Goal: Task Accomplishment & Management: Complete application form

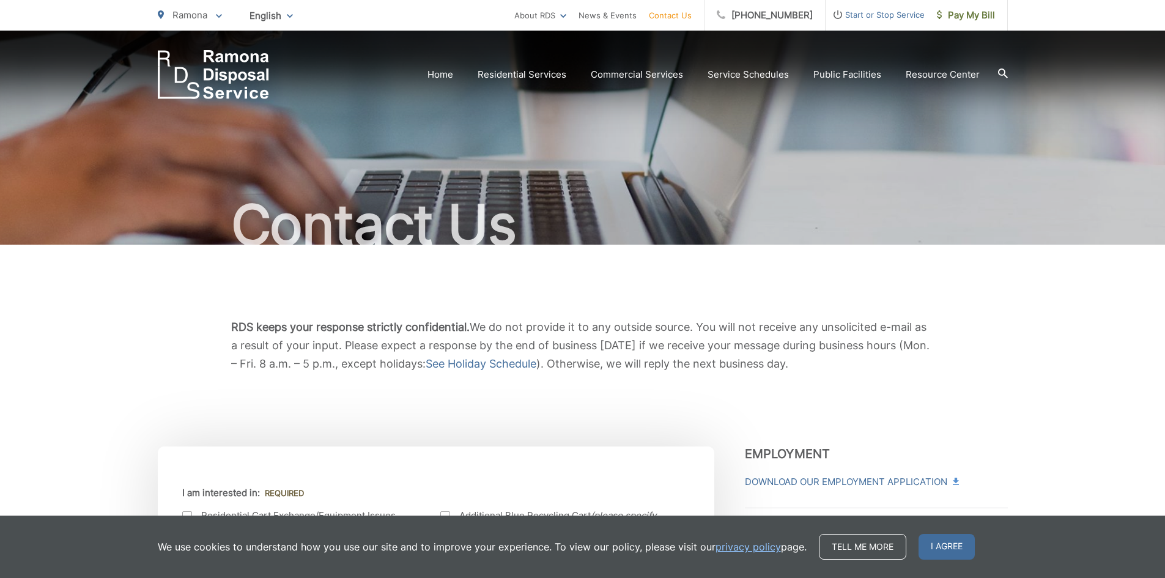
click at [704, 426] on div "RDS keeps your response strictly confidential. We do not provide it to any outs…" at bounding box center [583, 346] width 850 height 202
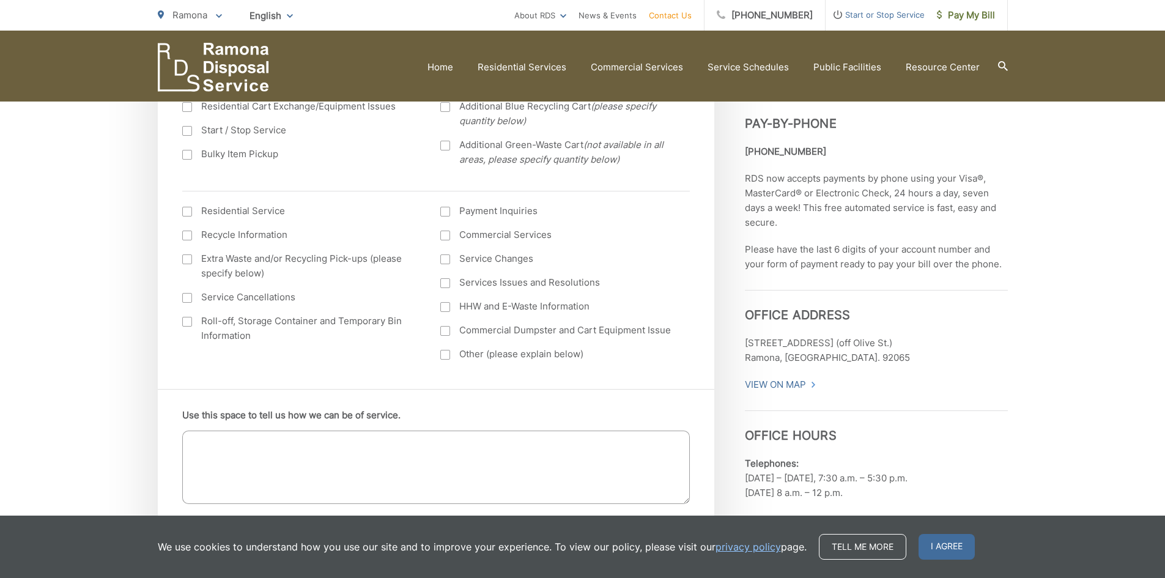
scroll to position [183, 0]
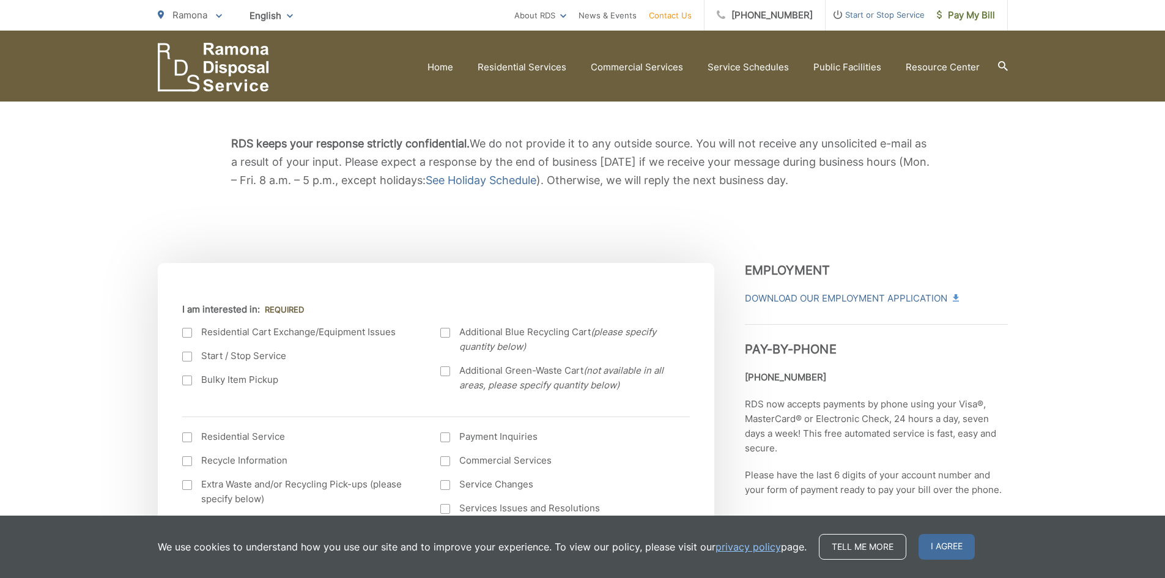
click at [191, 353] on div at bounding box center [187, 357] width 10 height 10
click at [0, 0] on input "Start / Stop Service" at bounding box center [0, 0] width 0 height 0
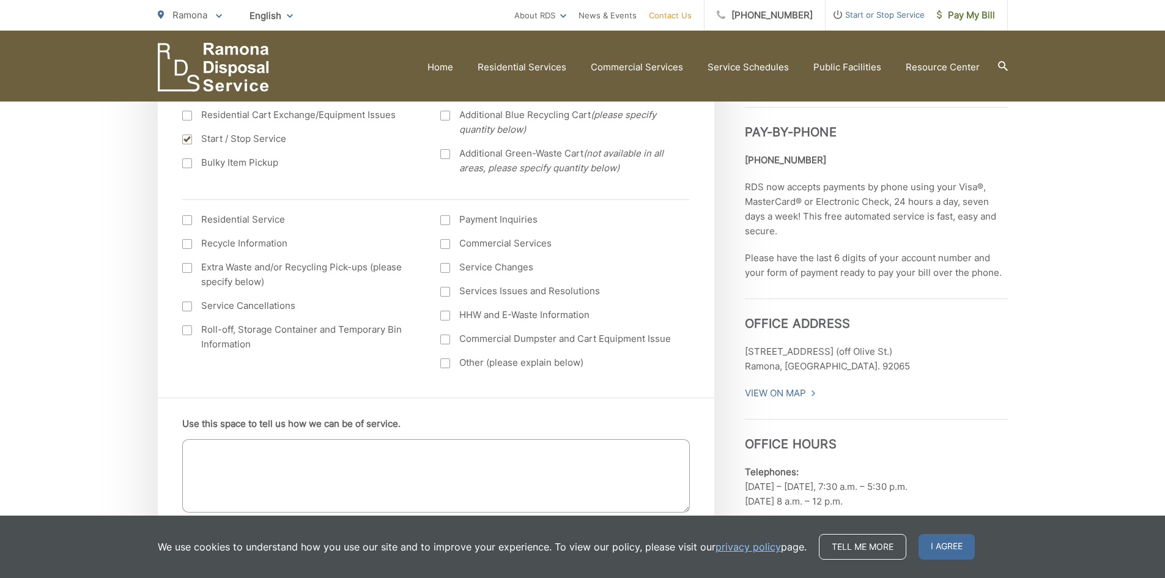
scroll to position [428, 0]
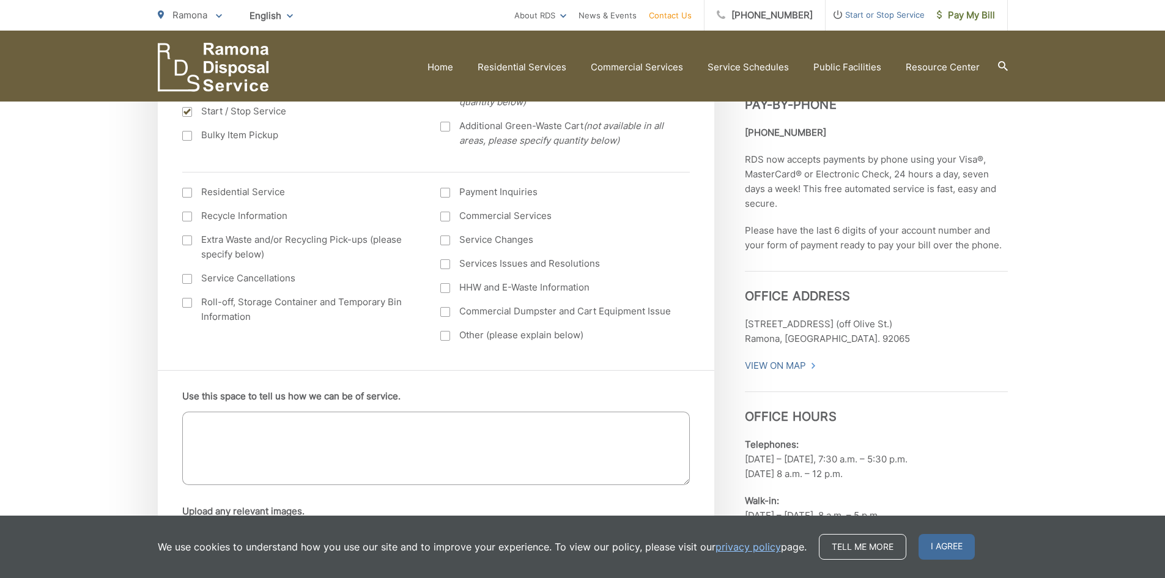
click at [276, 423] on textarea "Use this space to tell us how we can be of service." at bounding box center [435, 447] width 507 height 73
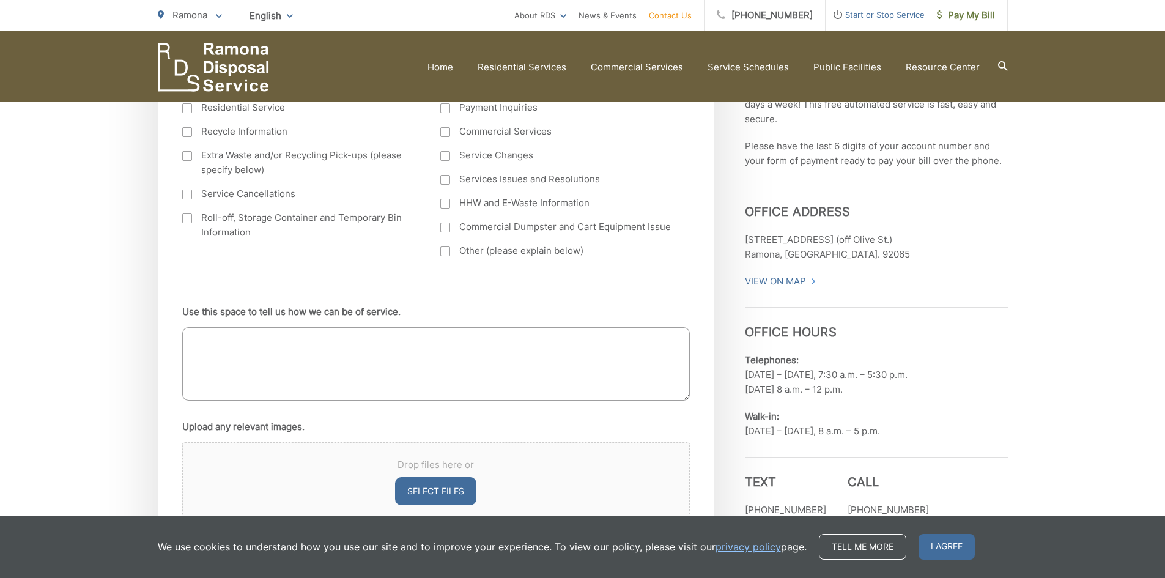
scroll to position [489, 0]
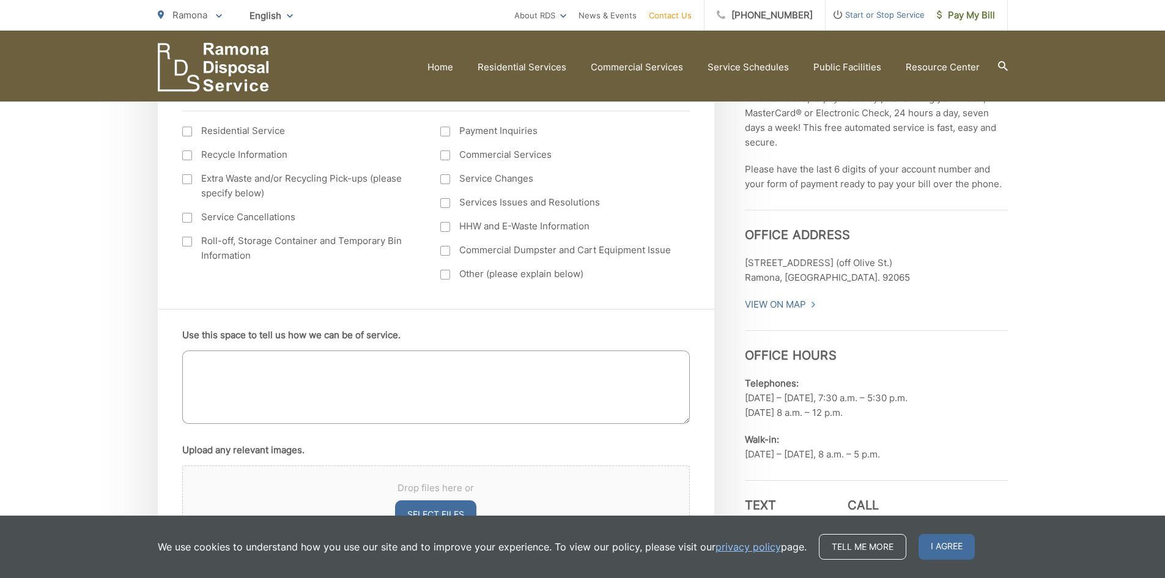
click at [287, 404] on textarea "Use this space to tell us how we can be of service." at bounding box center [435, 386] width 507 height 73
type textarea "H"
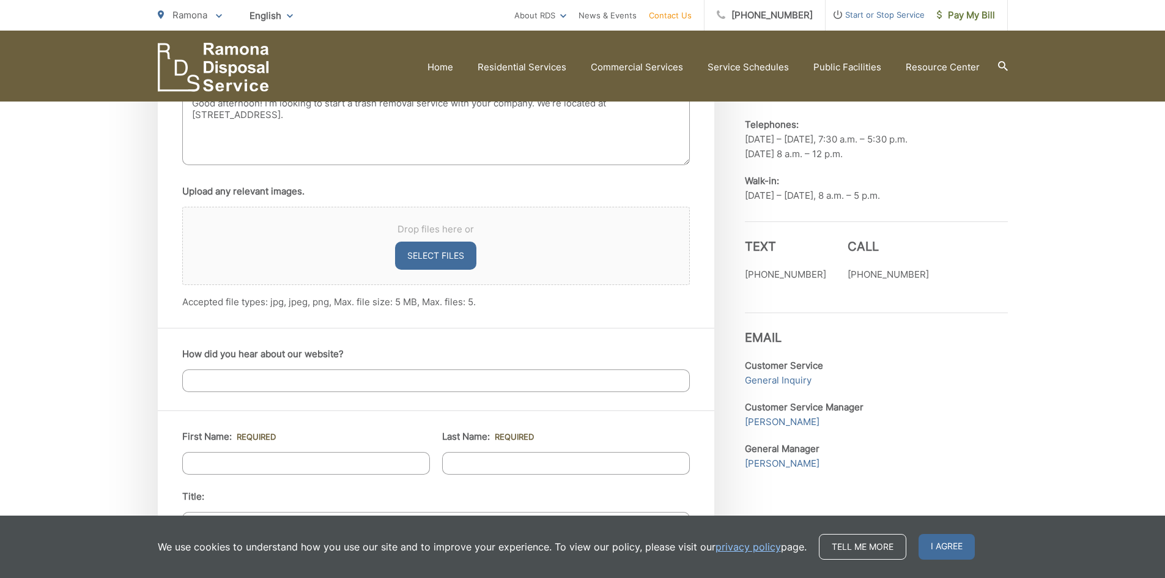
scroll to position [795, 0]
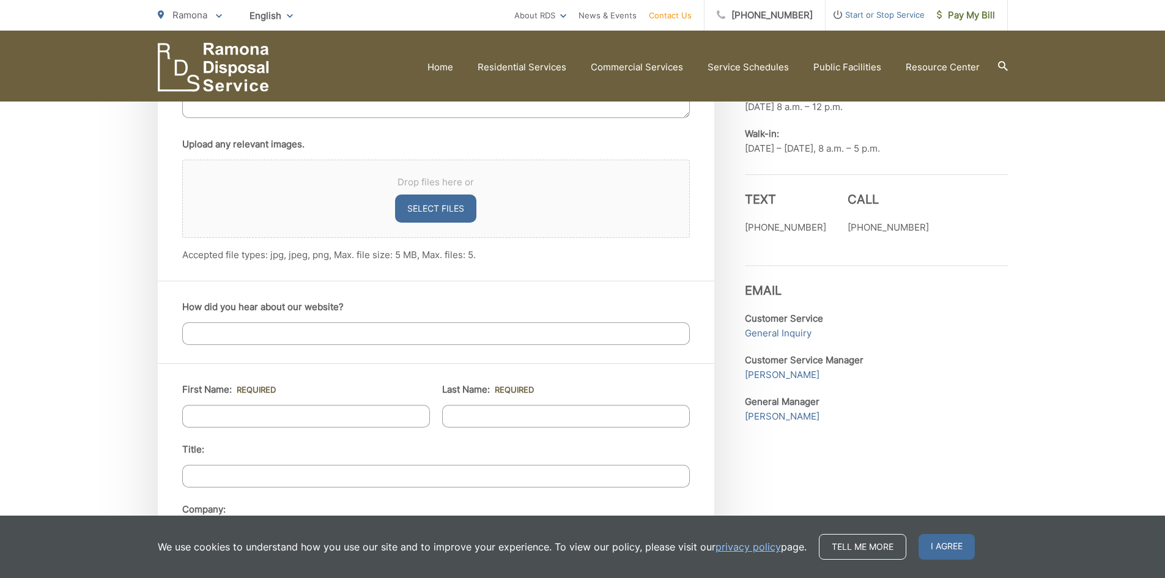
type textarea "Good afternoon! I'm looking to start a trash removal service with your company.…"
click at [270, 339] on input "How did you hear about our website?" at bounding box center [435, 333] width 507 height 23
type input "I saw your trucks in [GEOGRAPHIC_DATA]"
click at [246, 409] on input "First Name: *" at bounding box center [306, 416] width 248 height 23
type input "[PERSON_NAME]"
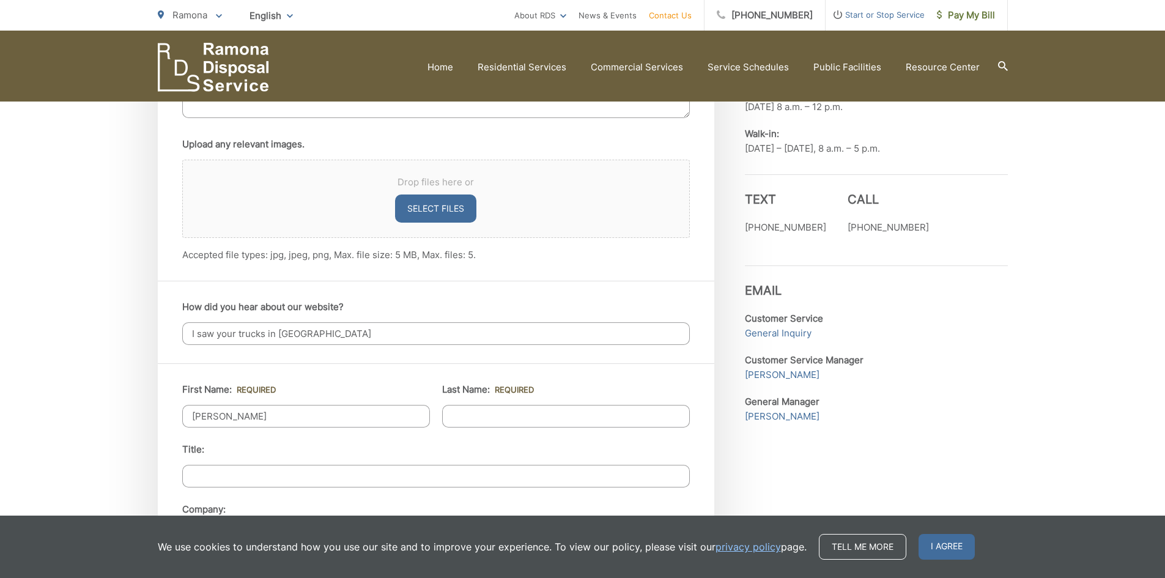
click at [507, 401] on li "Last Name: *" at bounding box center [566, 404] width 248 height 45
click at [500, 417] on input "Last Name: *" at bounding box center [566, 416] width 248 height 23
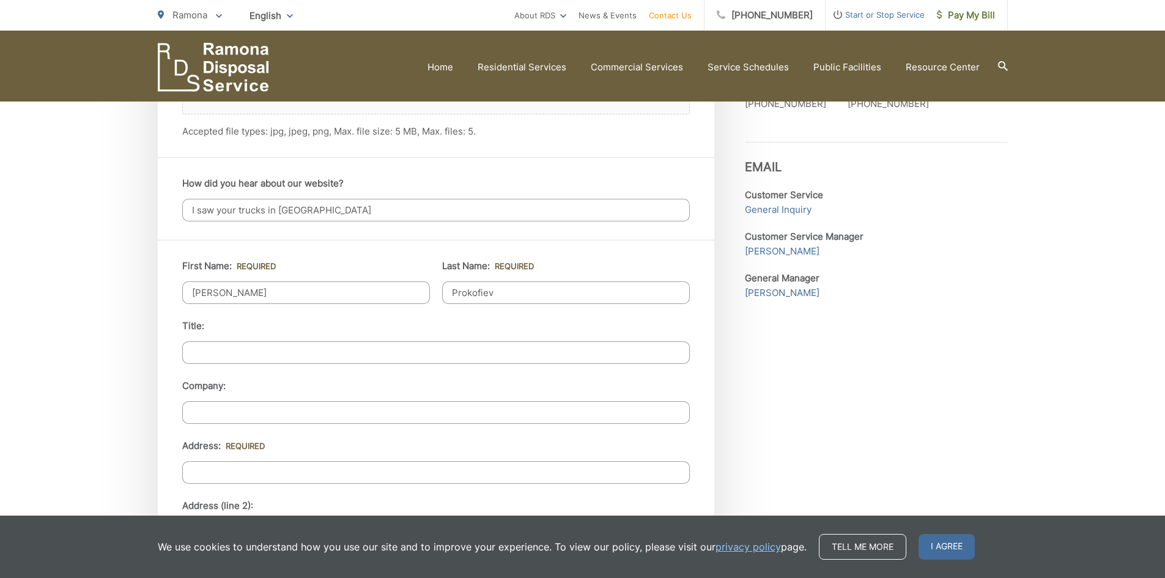
scroll to position [978, 0]
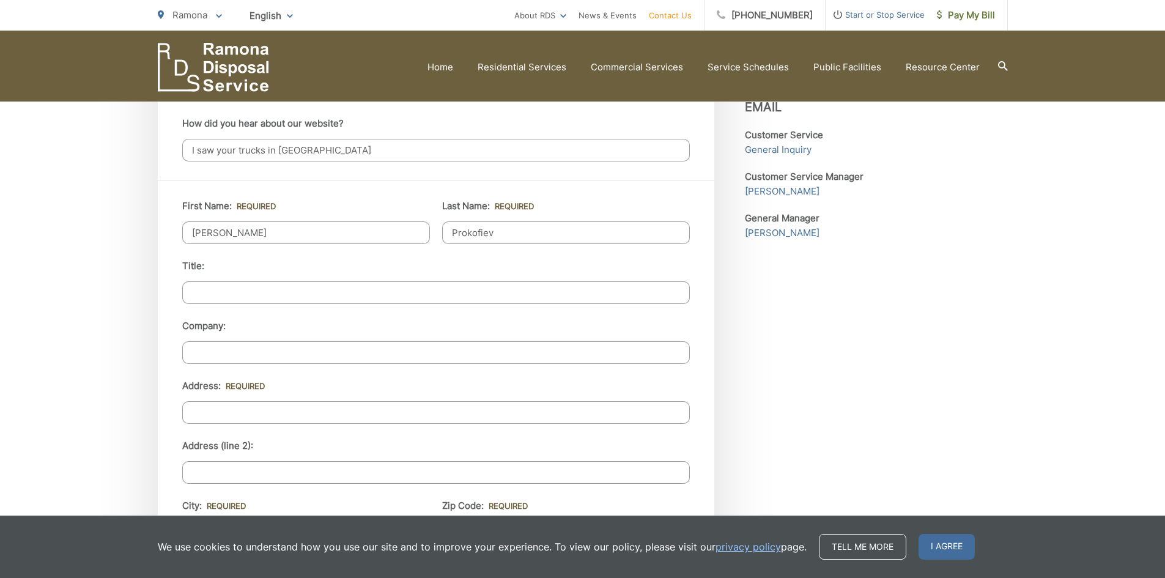
type input "Prokofiev"
click at [274, 288] on input "Title:" at bounding box center [435, 292] width 507 height 23
type input "CEO"
click at [219, 348] on input "Company:" at bounding box center [435, 352] width 507 height 23
type input "Lake Motor Group SD Inc"
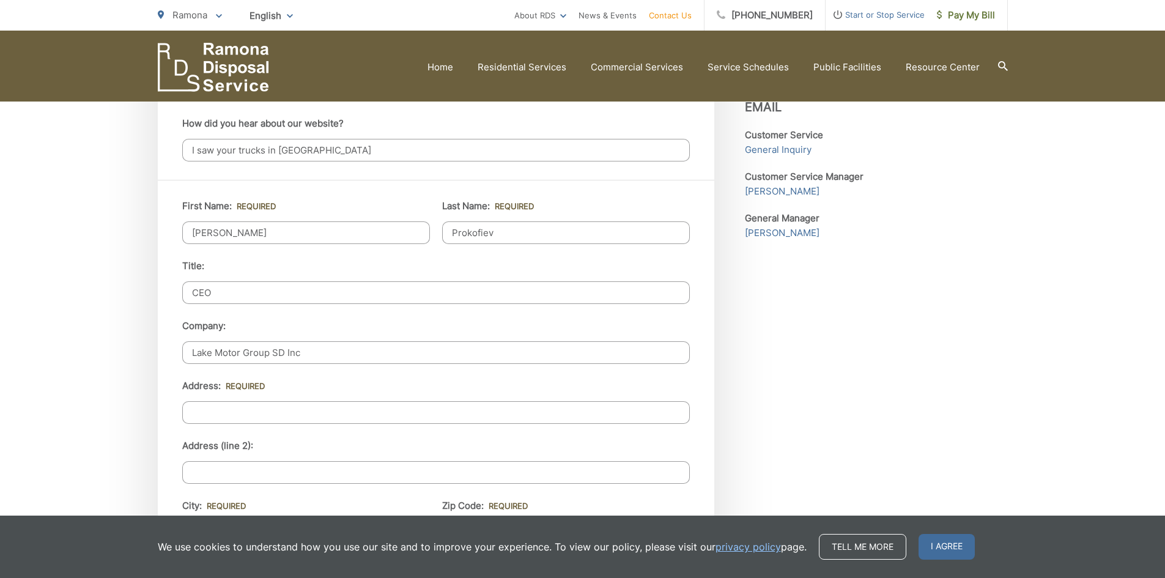
drag, startPoint x: 219, startPoint y: 413, endPoint x: 229, endPoint y: 411, distance: 10.1
click at [218, 413] on input "Address: *" at bounding box center [435, 412] width 507 height 23
type input "[STREET_ADDRESS]"
